Goal: Task Accomplishment & Management: Use online tool/utility

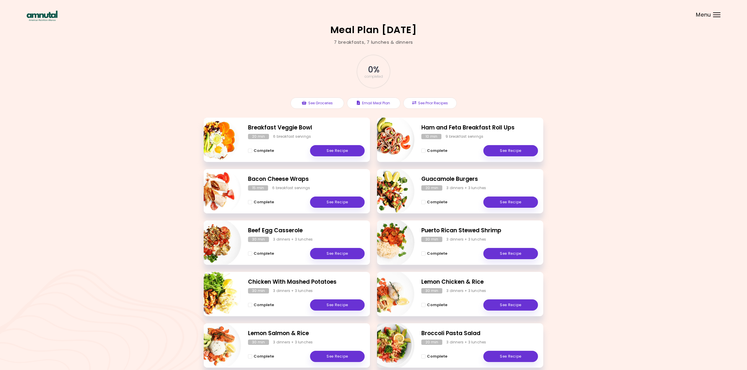
scroll to position [30, 0]
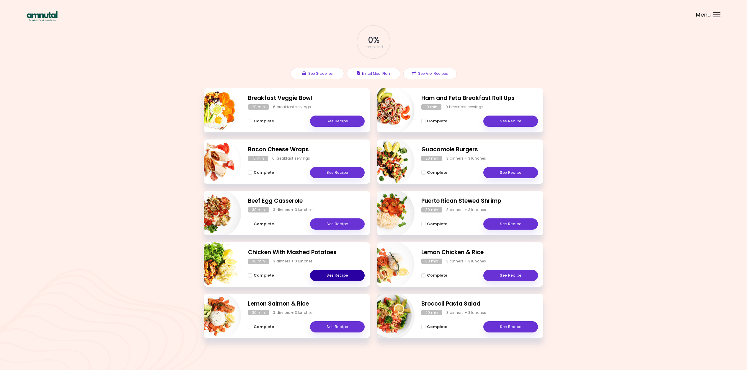
click at [345, 276] on link "See Recipe" at bounding box center [337, 275] width 55 height 11
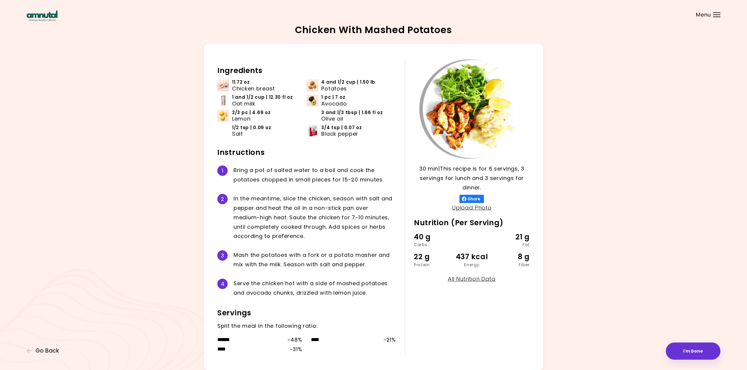
scroll to position [20, 0]
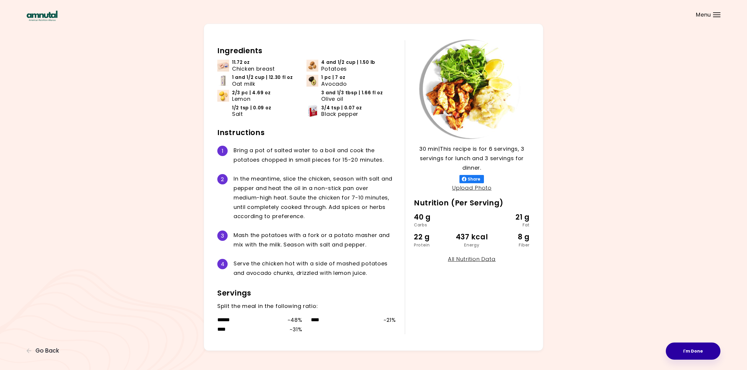
click at [697, 350] on button "I'm Done" at bounding box center [693, 350] width 55 height 17
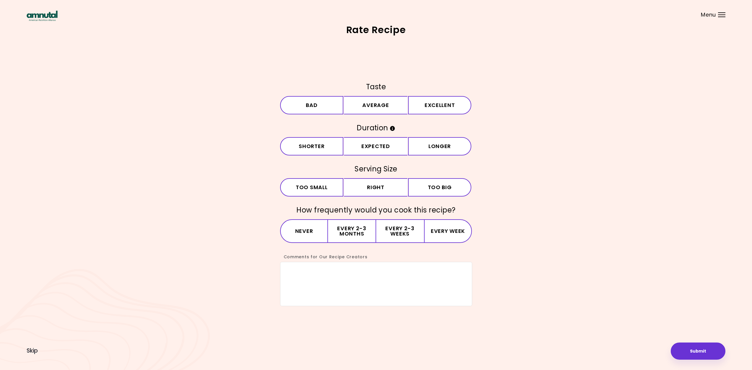
click at [719, 15] on div at bounding box center [721, 14] width 7 height 1
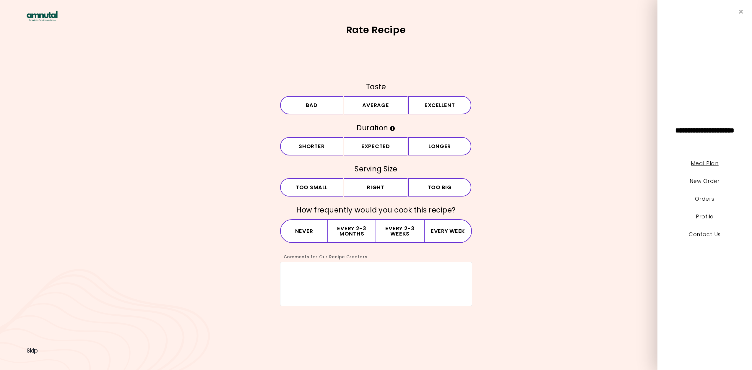
click at [696, 162] on link "Meal Plan" at bounding box center [704, 162] width 27 height 7
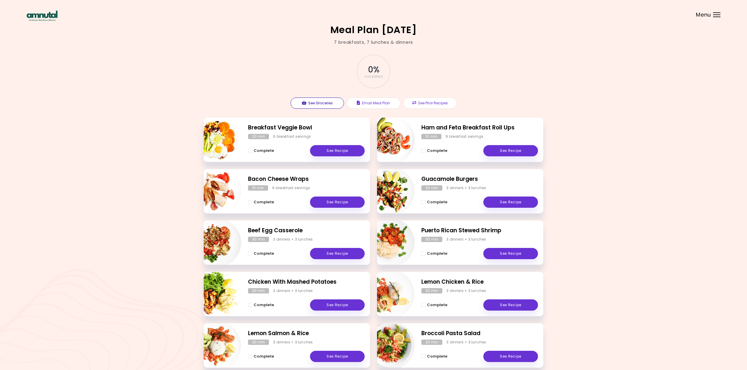
click at [330, 105] on button "See Groceries" at bounding box center [317, 102] width 53 height 11
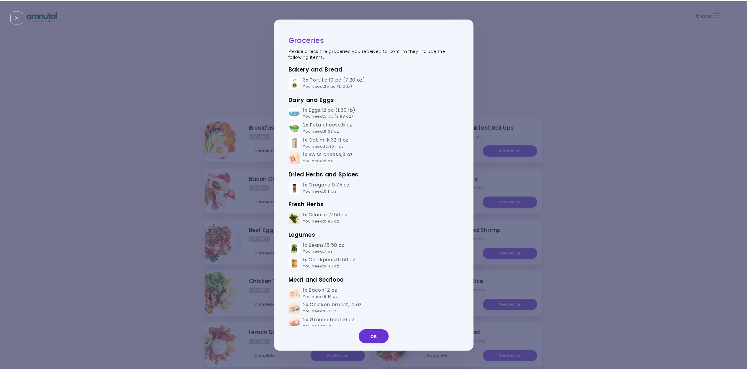
scroll to position [359, 0]
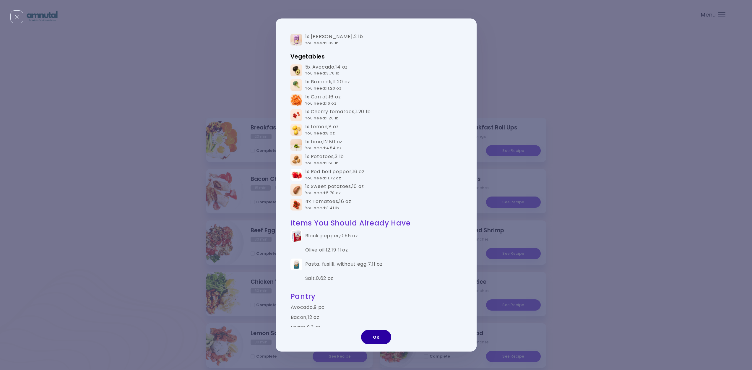
click at [381, 336] on button "OK" at bounding box center [376, 337] width 30 height 14
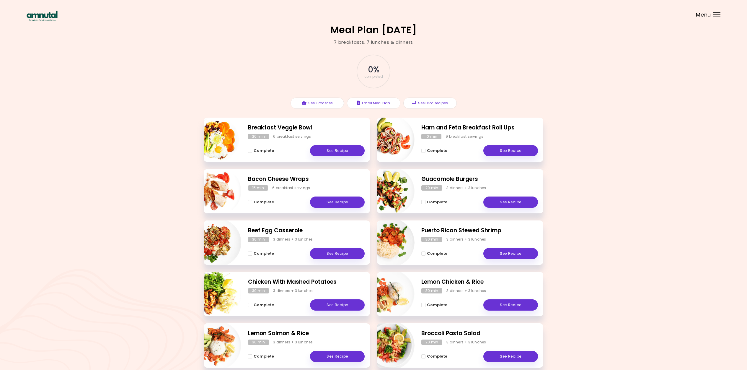
scroll to position [30, 0]
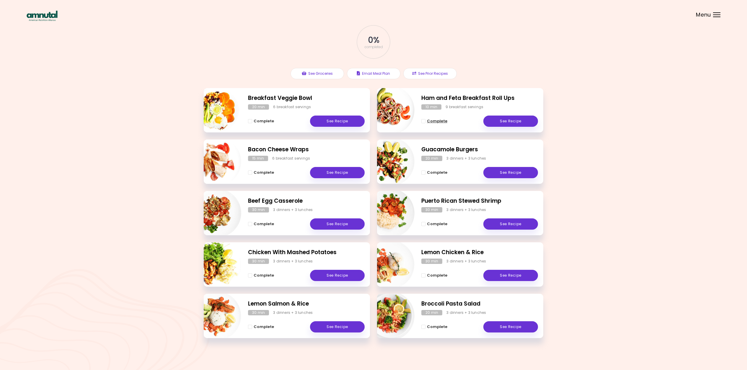
click at [425, 122] on span "Complete - Ham and Feta Breakfast Roll Ups" at bounding box center [423, 121] width 4 height 4
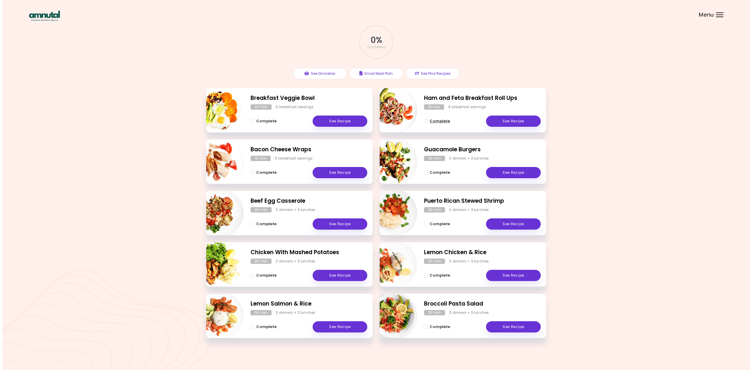
scroll to position [0, 0]
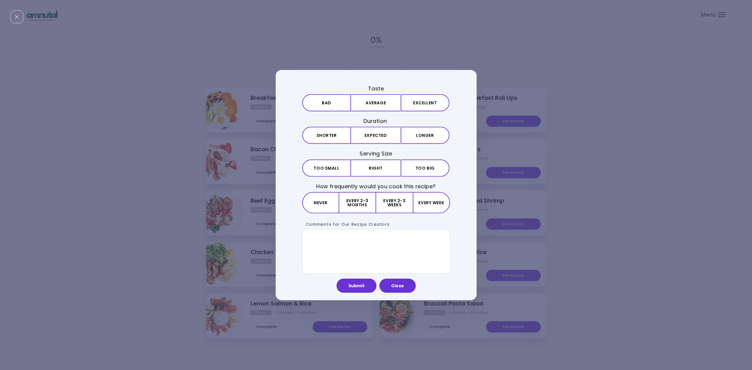
click at [556, 75] on div "Taste Bad Average Excellent Duration Shorter Expected Longer Serving Size Small…" at bounding box center [376, 185] width 752 height 370
